Goal: Task Accomplishment & Management: Manage account settings

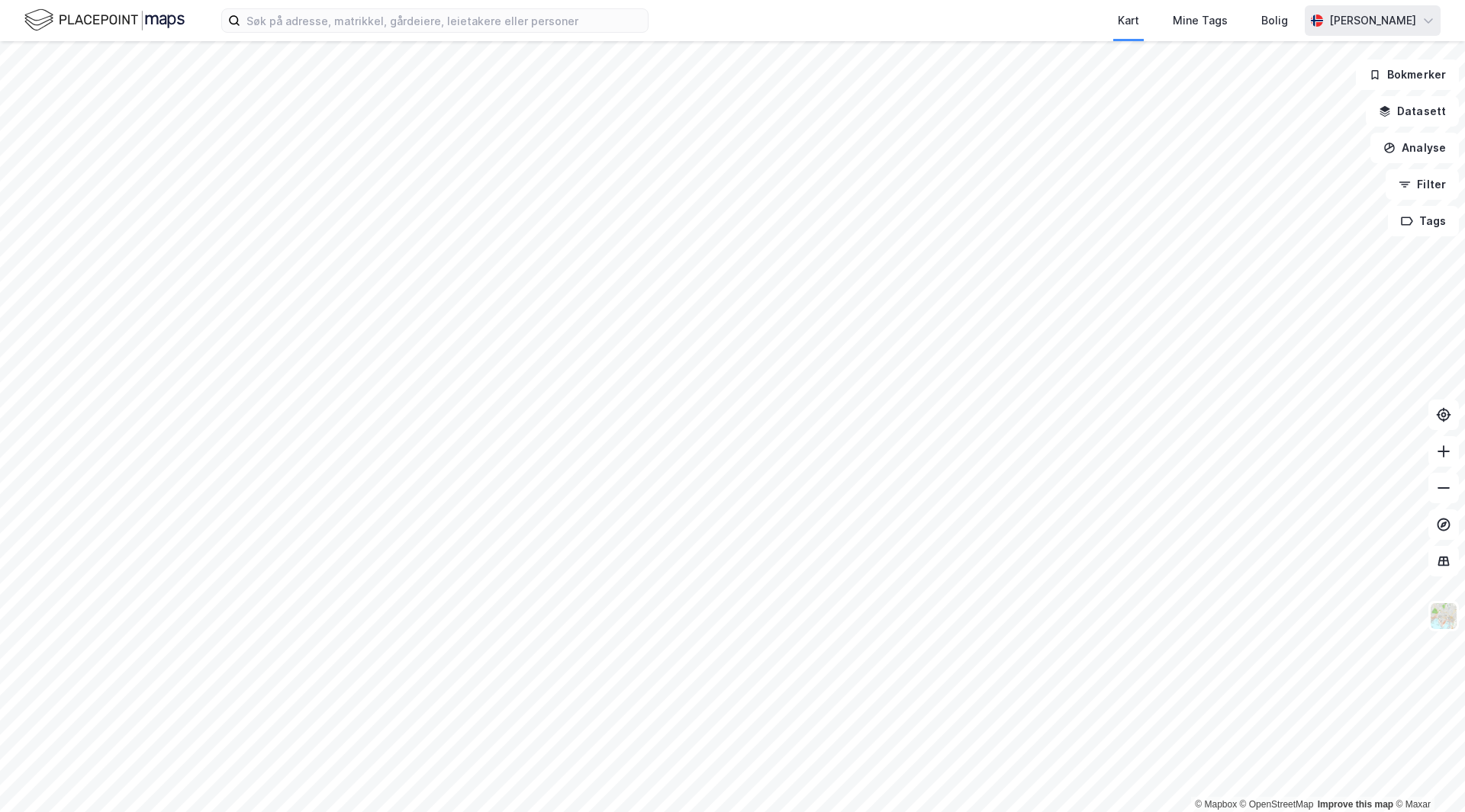
click at [1378, 21] on div "[PERSON_NAME]" at bounding box center [1373, 21] width 87 height 18
click at [1279, 21] on div "Bolig" at bounding box center [1275, 21] width 27 height 18
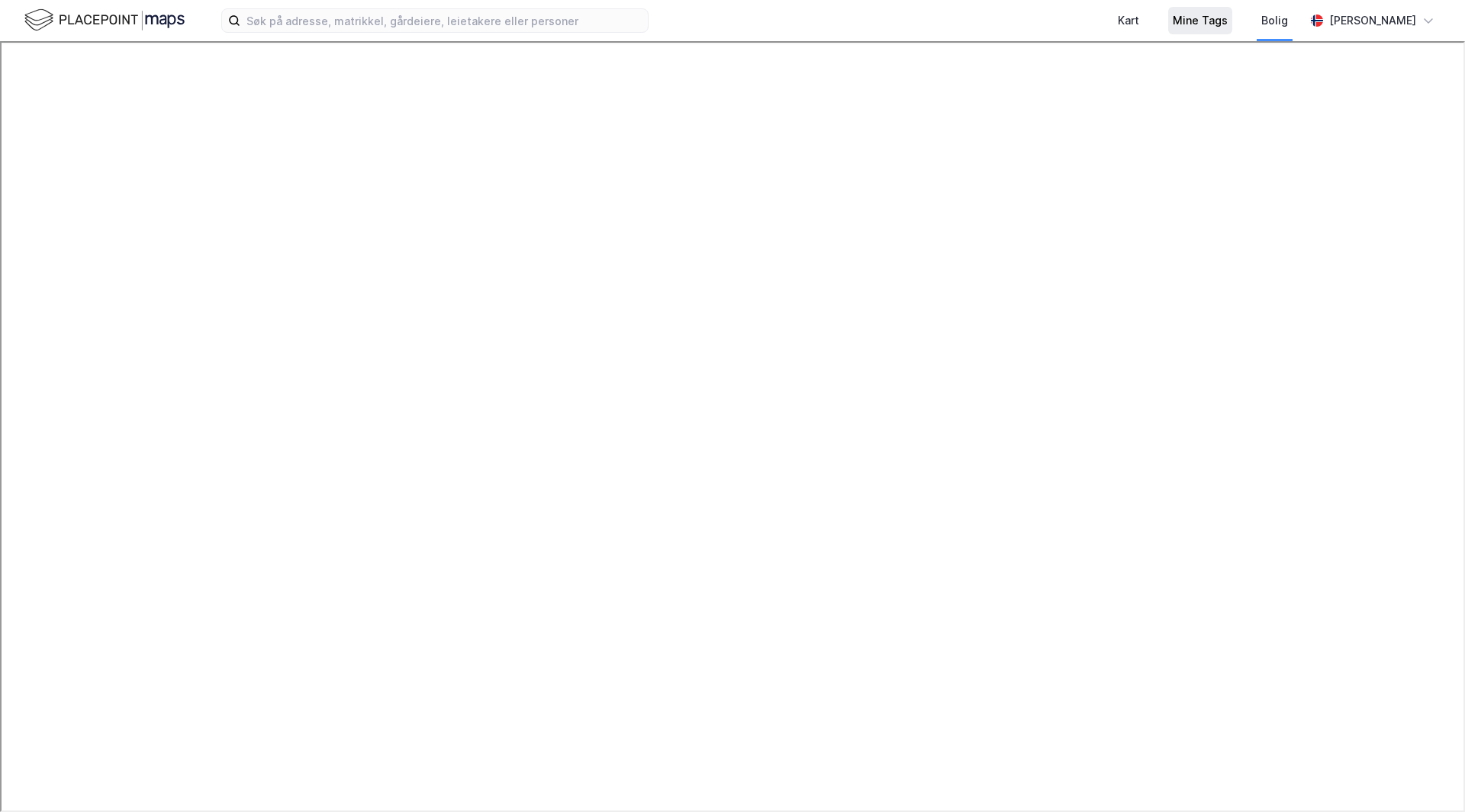
click at [1222, 22] on div "Mine Tags" at bounding box center [1199, 21] width 55 height 18
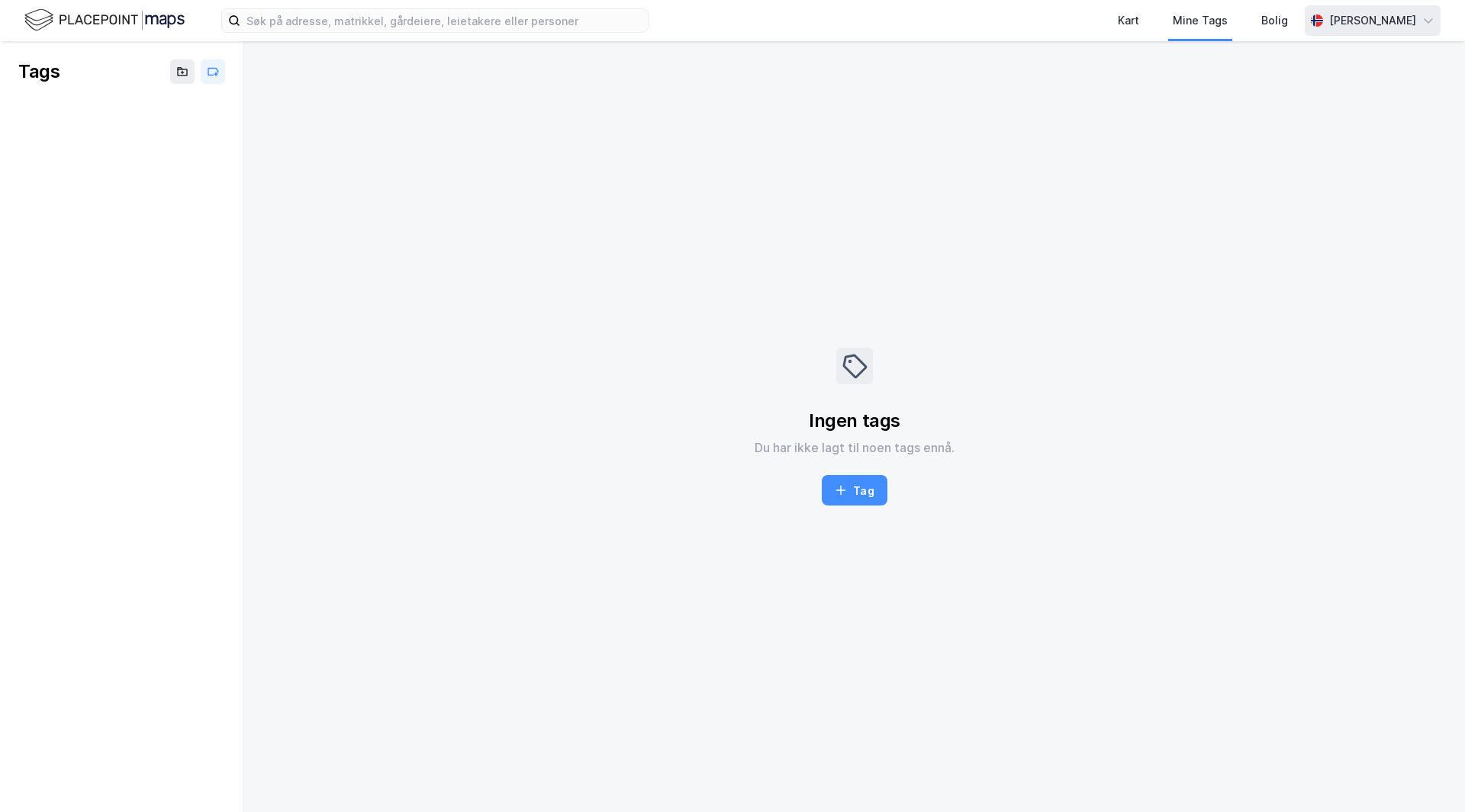
click at [1363, 13] on div "[PERSON_NAME]" at bounding box center [1373, 21] width 87 height 18
click at [1342, 96] on div "Logg ut" at bounding box center [1341, 94] width 198 height 37
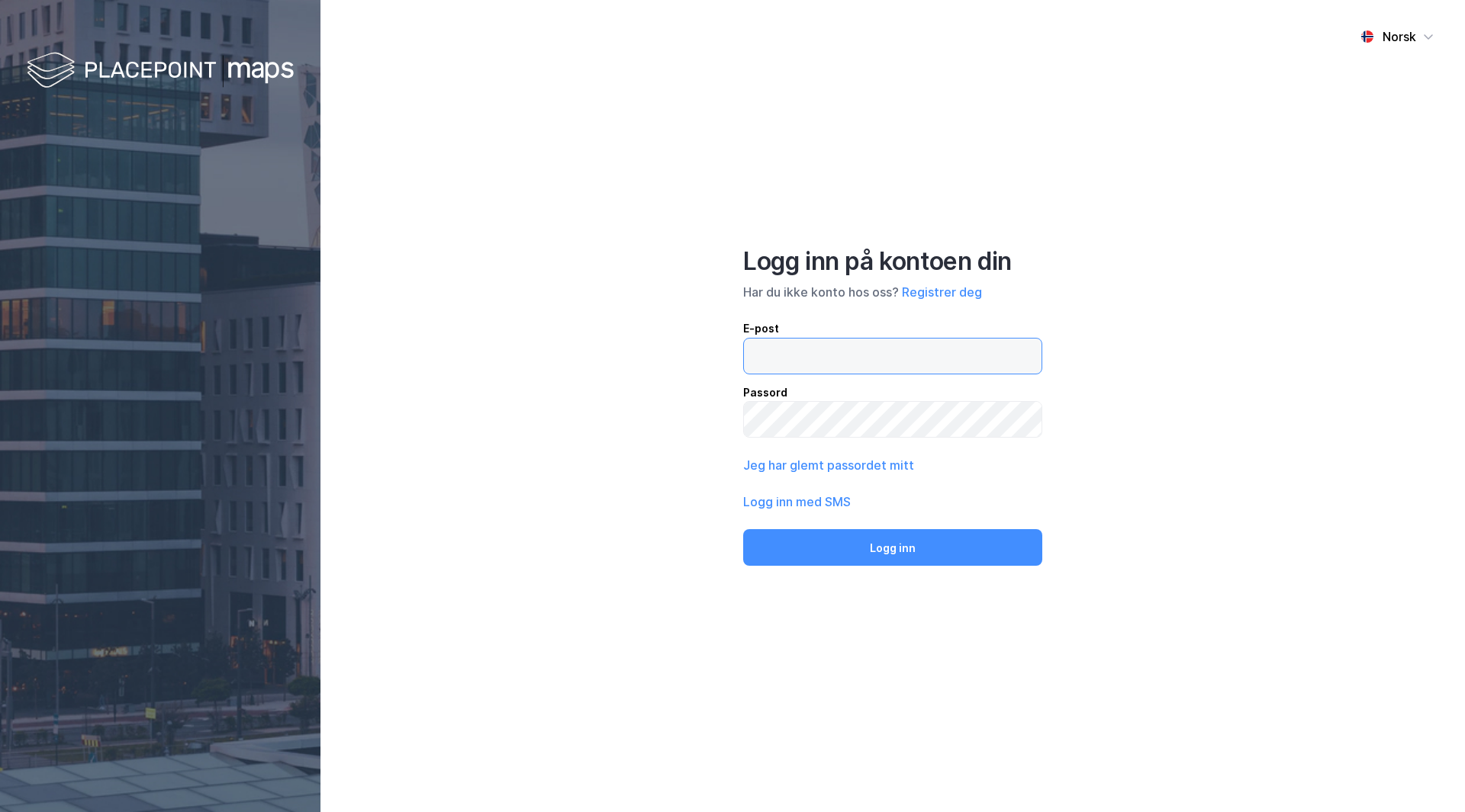
click at [920, 360] on input "email" at bounding box center [892, 357] width 298 height 35
type input "[PERSON_NAME][EMAIL_ADDRESS][DOMAIN_NAME]"
click at [709, 418] on div "Norsk Logg inn på kontoen din Har du ikke konto hos oss? Registrer deg E-post […" at bounding box center [893, 406] width 1144 height 812
click at [910, 355] on input "[PERSON_NAME][EMAIL_ADDRESS][DOMAIN_NAME]" at bounding box center [892, 357] width 298 height 35
click at [739, 416] on div "Norsk Logg inn på kontoen din Har du ikke konto hos oss? Registrer deg E-post […" at bounding box center [893, 406] width 1144 height 812
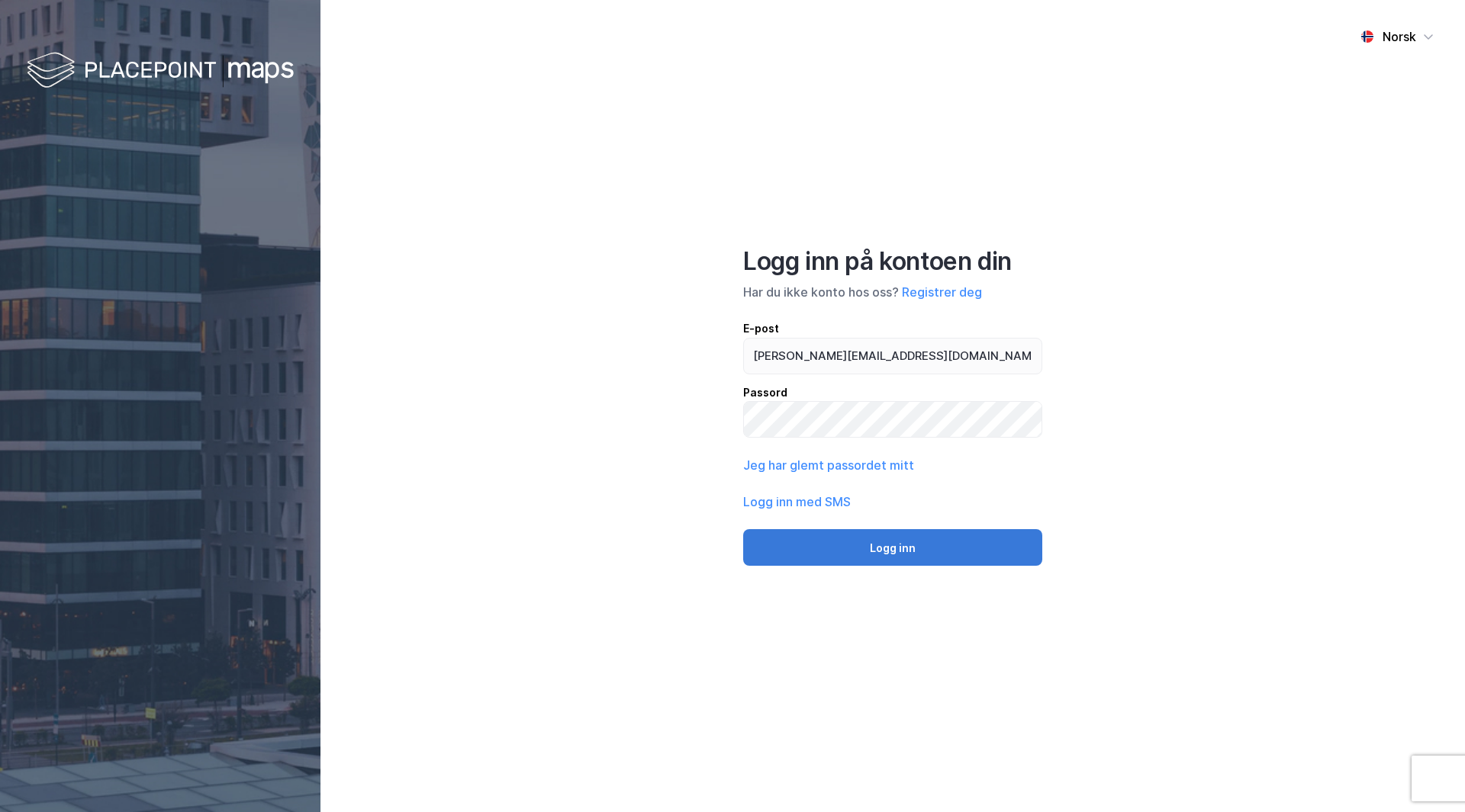
click at [899, 553] on button "Logg inn" at bounding box center [893, 548] width 299 height 37
